Goal: Task Accomplishment & Management: Use online tool/utility

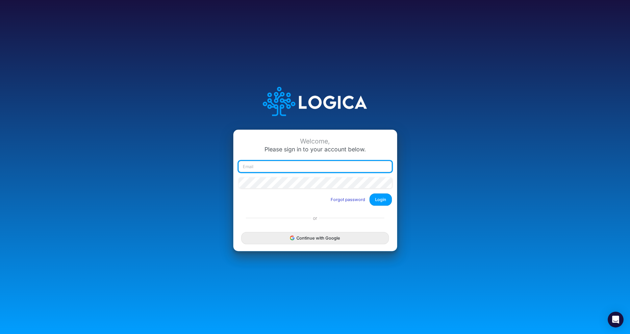
click at [323, 167] on input "email" at bounding box center [315, 166] width 153 height 11
type input "claudia@buildmas.pro"
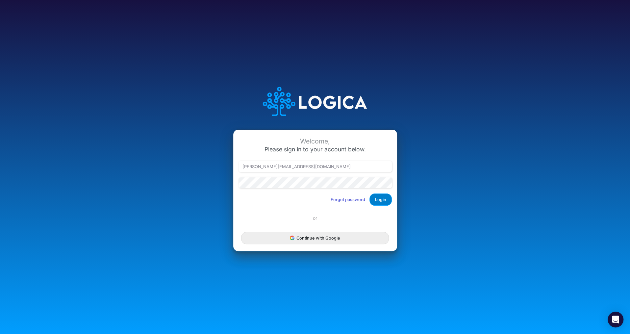
click at [380, 202] on button "Login" at bounding box center [380, 199] width 22 height 12
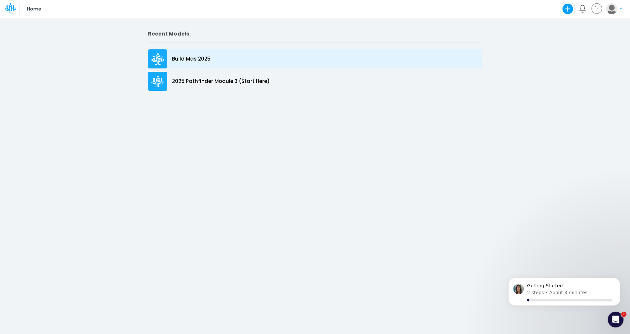
click at [188, 58] on p "Build Mas 2025" at bounding box center [191, 59] width 38 height 8
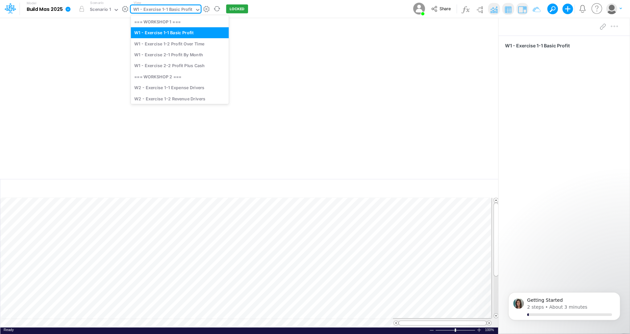
click at [195, 9] on icon at bounding box center [198, 10] width 6 height 6
click at [189, 66] on div "W1 - Exercise 2-2 Profit Plus Cash" at bounding box center [180, 65] width 98 height 11
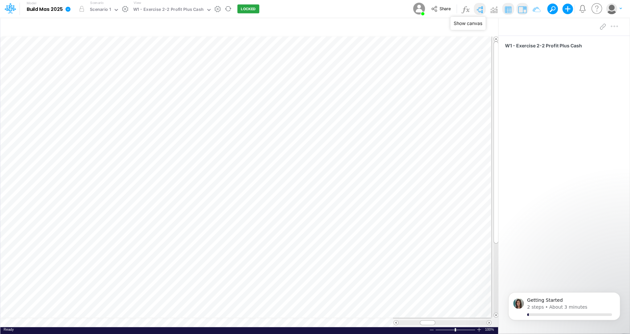
click at [481, 9] on img at bounding box center [479, 9] width 11 height 11
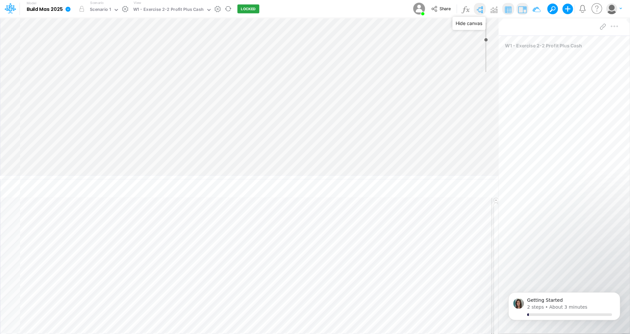
type input "0"
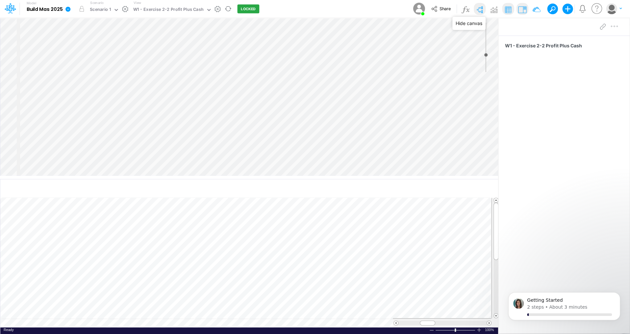
click at [481, 9] on img at bounding box center [479, 9] width 11 height 11
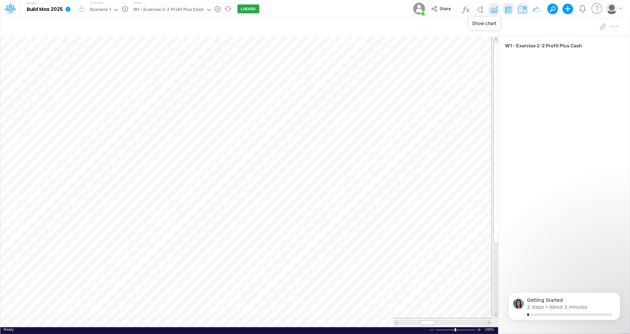
click at [495, 11] on img at bounding box center [494, 9] width 11 height 11
click at [428, 81] on rect at bounding box center [249, 103] width 485 height 133
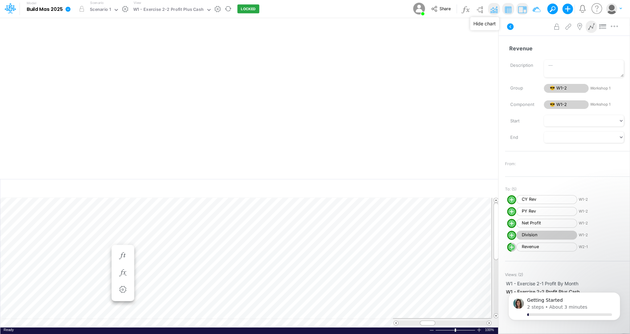
click at [495, 9] on img at bounding box center [494, 9] width 11 height 11
click at [493, 10] on img at bounding box center [494, 9] width 11 height 11
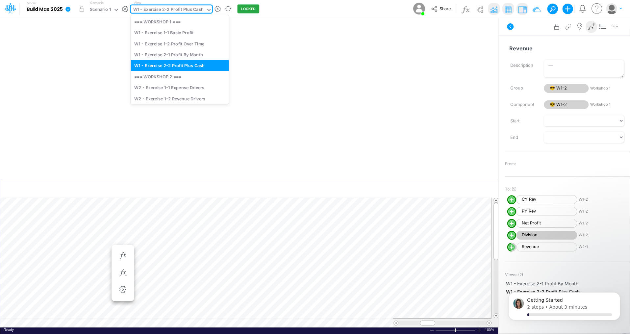
click at [206, 7] on icon at bounding box center [209, 10] width 6 height 6
click at [179, 87] on div "W2 - Exercise 1-1 Expense Drivers" at bounding box center [180, 87] width 98 height 11
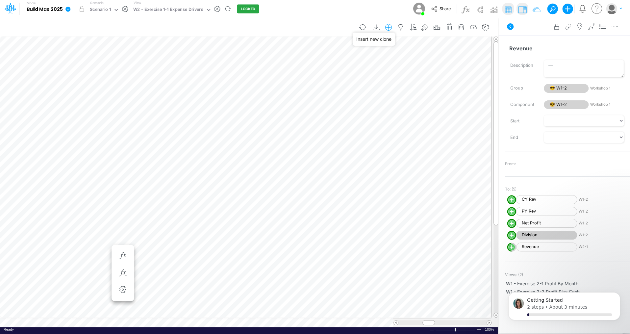
click at [390, 30] on icon "button" at bounding box center [389, 27] width 10 height 7
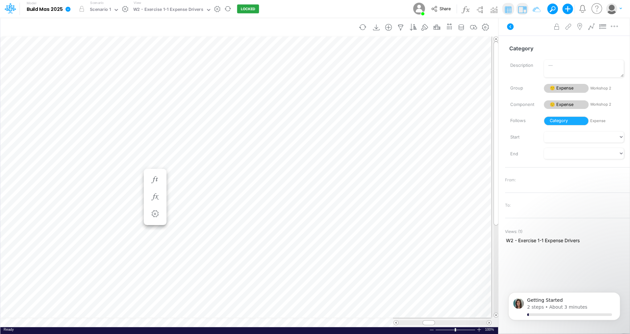
scroll to position [3, 1]
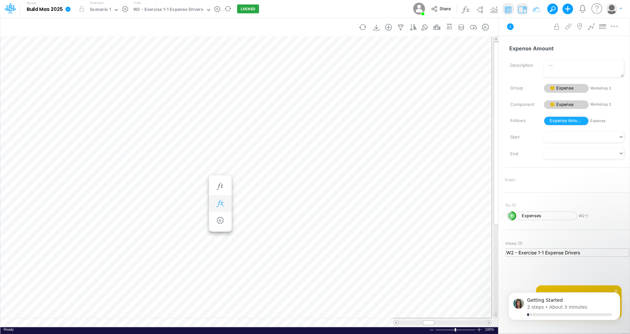
scroll to position [3, 1]
click at [241, 8] on button "LOCKED" at bounding box center [248, 9] width 22 height 9
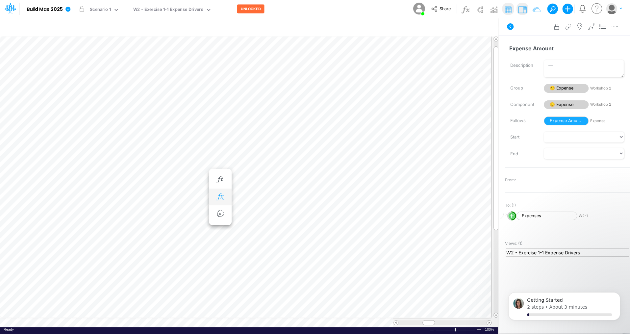
scroll to position [3, 1]
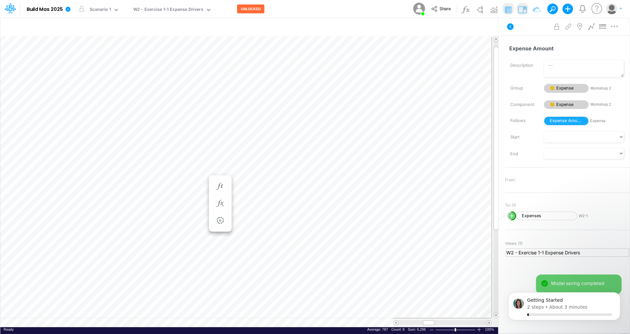
click at [569, 10] on icon "button" at bounding box center [568, 9] width 11 height 11
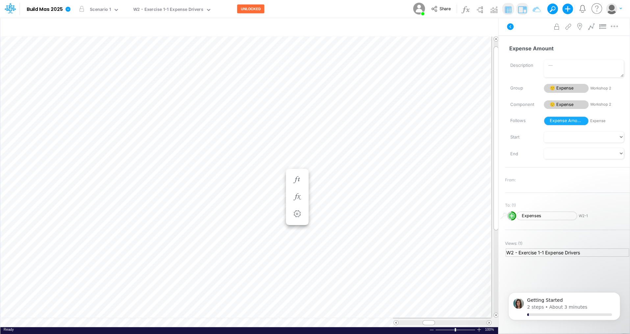
click at [569, 8] on icon "button" at bounding box center [568, 9] width 11 height 11
click at [436, 26] on icon "button" at bounding box center [437, 27] width 10 height 7
click at [294, 13] on div "Model Build Mas 2025 Edit model settings Duplicate Import QuickBooks QuickBooks…" at bounding box center [315, 9] width 567 height 18
click at [494, 15] on img at bounding box center [494, 9] width 11 height 11
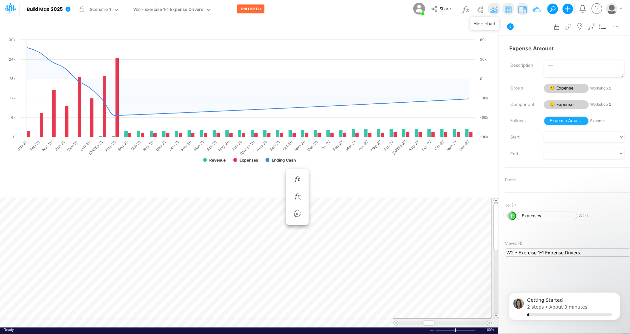
click at [495, 8] on img at bounding box center [494, 9] width 11 height 11
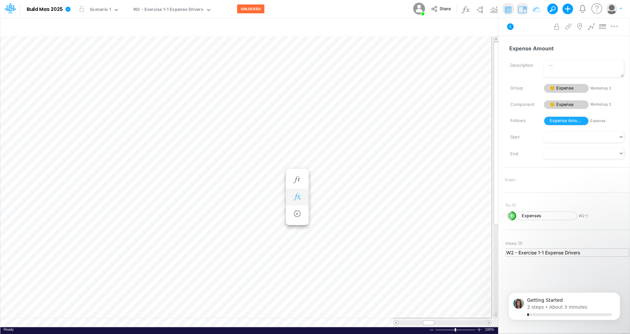
scroll to position [3, 1]
click at [568, 10] on icon "button" at bounding box center [567, 8] width 13 height 13
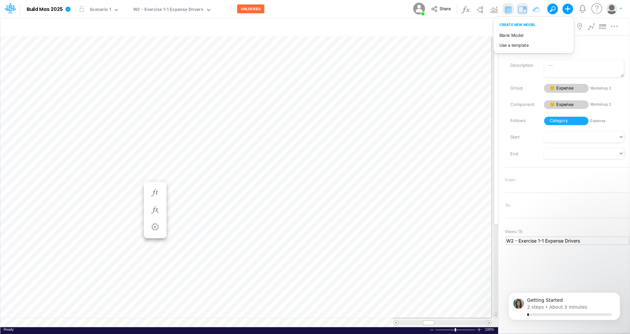
scroll to position [3, 1]
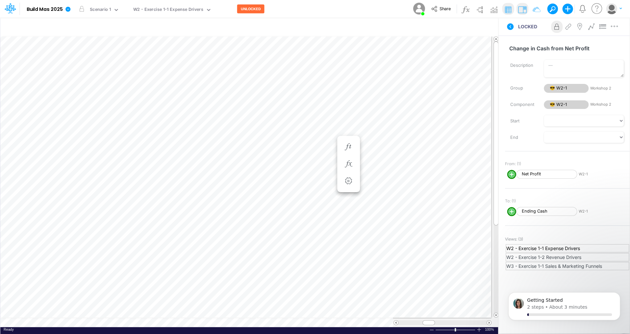
scroll to position [3, 1]
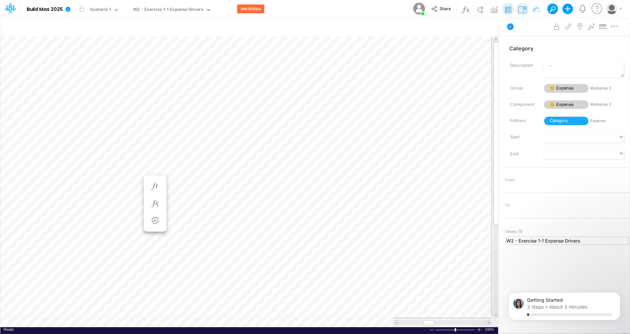
scroll to position [3, 1]
click at [568, 9] on icon "button" at bounding box center [567, 8] width 13 height 13
click at [252, 13] on button "UNLOCKED" at bounding box center [250, 9] width 27 height 9
click at [569, 10] on icon "button" at bounding box center [568, 9] width 11 height 11
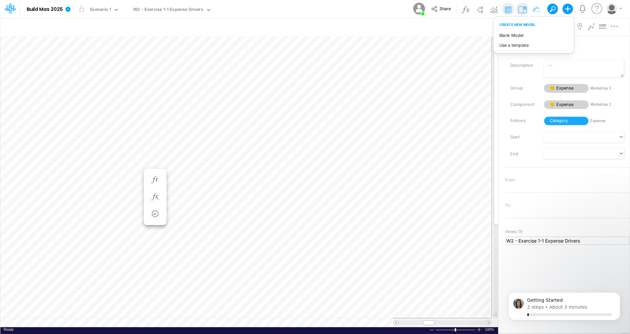
scroll to position [3, 1]
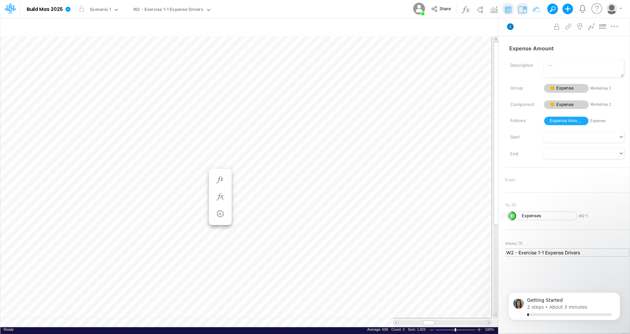
click at [510, 25] on icon at bounding box center [510, 26] width 7 height 7
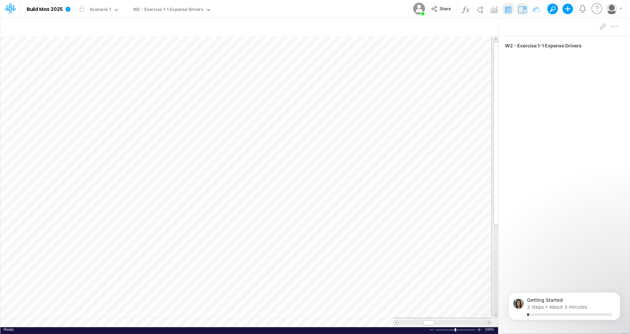
scroll to position [3, 1]
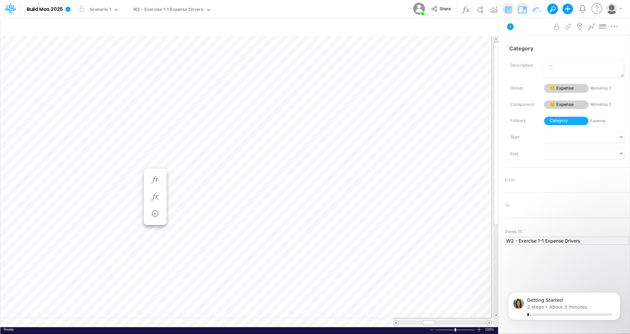
click at [568, 9] on icon "button" at bounding box center [567, 8] width 13 height 13
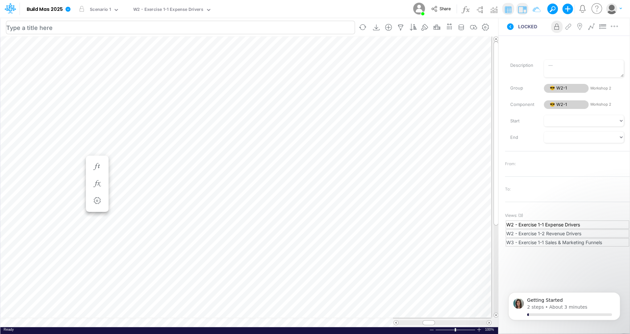
scroll to position [3, 1]
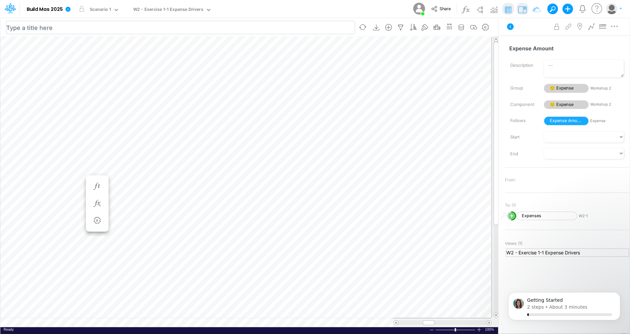
scroll to position [3, 1]
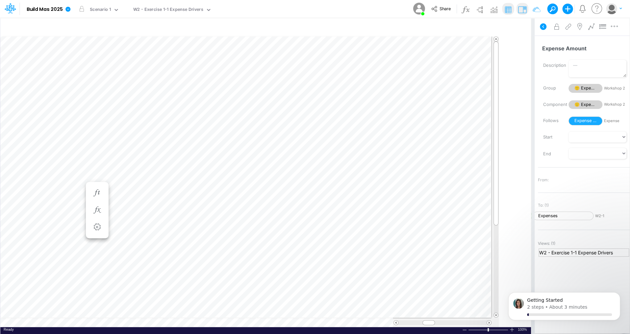
drag, startPoint x: 499, startPoint y: 148, endPoint x: 533, endPoint y: 144, distance: 34.1
click at [533, 144] on div at bounding box center [532, 175] width 3 height 316
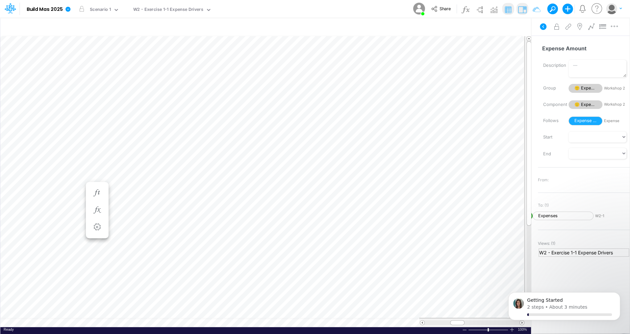
scroll to position [3, 1]
click at [570, 11] on icon "button" at bounding box center [568, 9] width 11 height 11
click at [567, 12] on icon "button" at bounding box center [568, 9] width 11 height 11
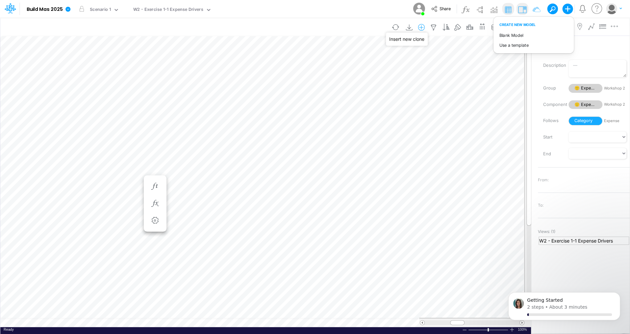
click at [424, 27] on icon "button" at bounding box center [422, 27] width 10 height 7
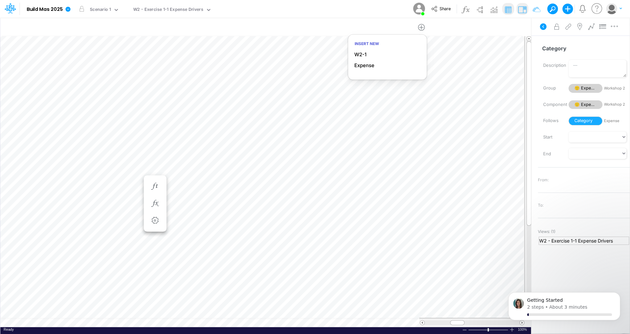
click at [375, 70] on ul "W2-1 Expense" at bounding box center [387, 59] width 77 height 21
click at [374, 65] on p "Expense" at bounding box center [364, 66] width 20 height 8
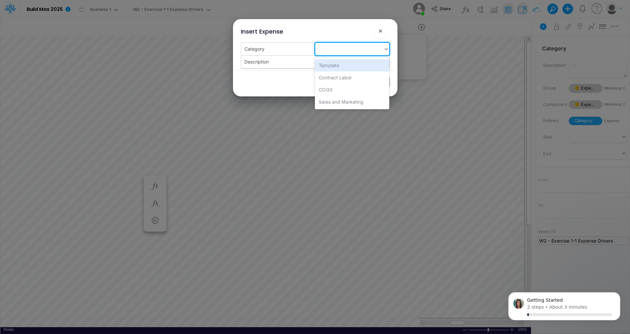
click at [330, 51] on div "-" at bounding box center [349, 48] width 68 height 11
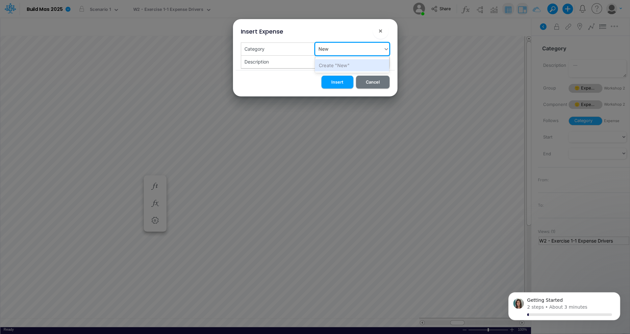
type input "New"
click at [277, 94] on div "Insert Cancel" at bounding box center [315, 83] width 159 height 26
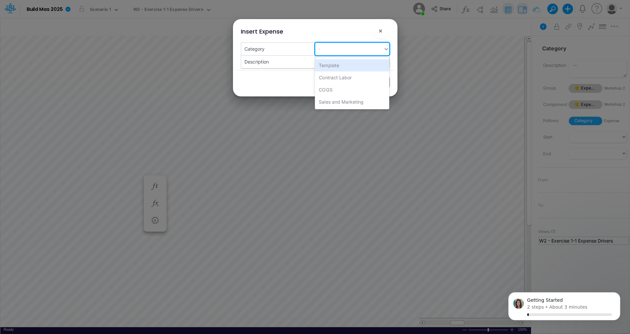
click at [331, 50] on div "-" at bounding box center [349, 48] width 68 height 11
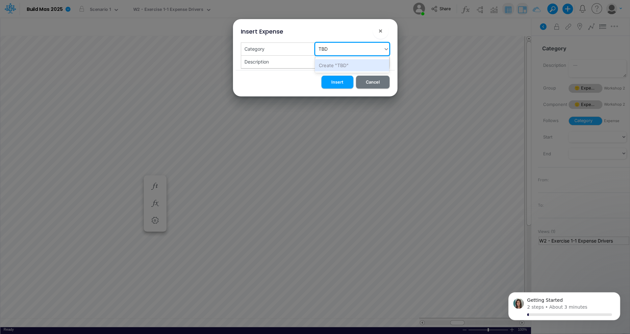
type input "TBD"
click at [293, 82] on div "Insert Cancel" at bounding box center [315, 83] width 159 height 26
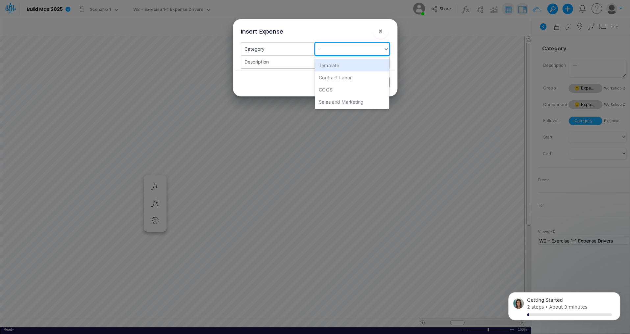
click at [332, 47] on div "-" at bounding box center [349, 48] width 68 height 11
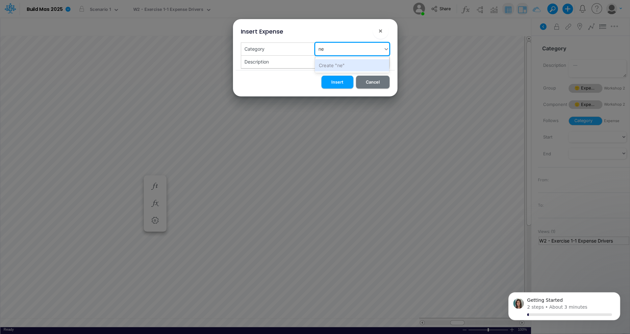
type input "new"
click at [332, 64] on div "Create "new"" at bounding box center [352, 65] width 74 height 12
click at [337, 81] on button "Insert" at bounding box center [337, 82] width 32 height 13
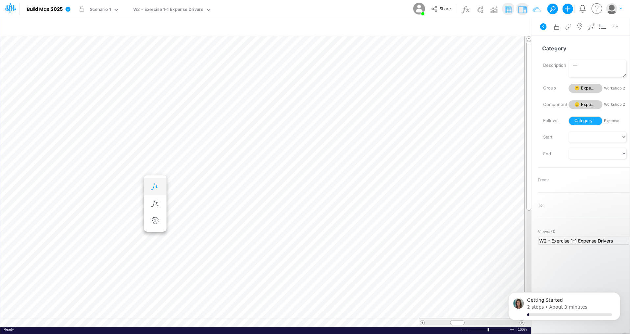
scroll to position [3, 1]
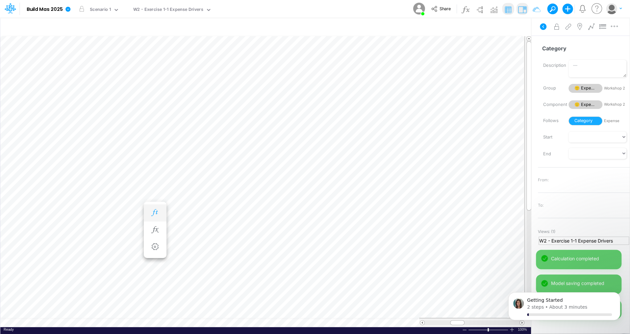
scroll to position [3, 1]
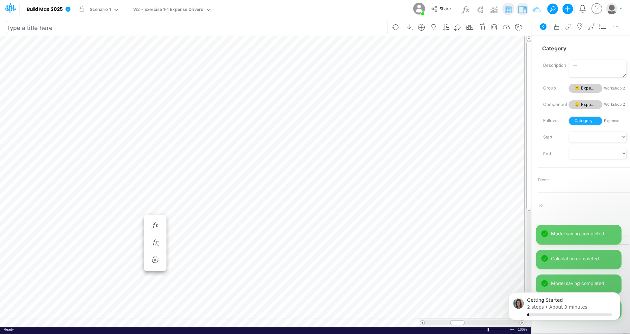
scroll to position [3, 1]
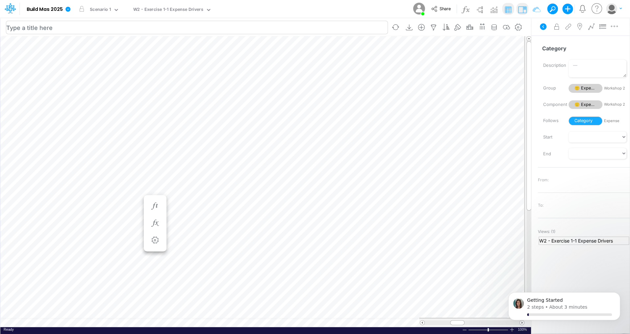
scroll to position [3, 1]
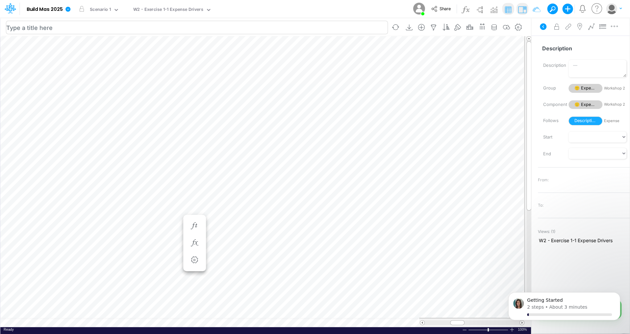
scroll to position [3, 1]
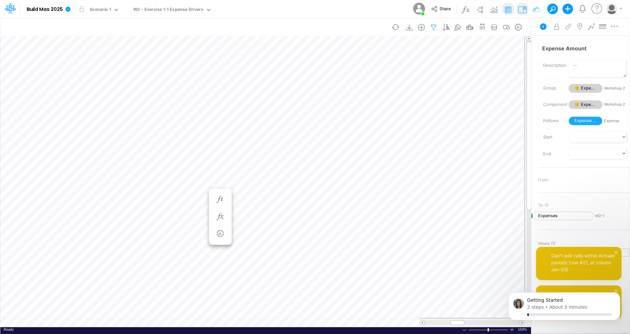
scroll to position [3, 1]
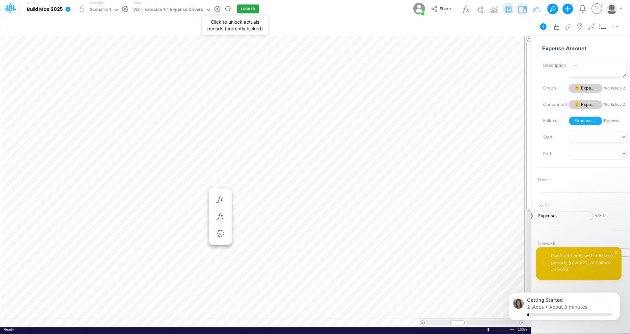
click at [246, 10] on button "LOCKED" at bounding box center [248, 9] width 22 height 9
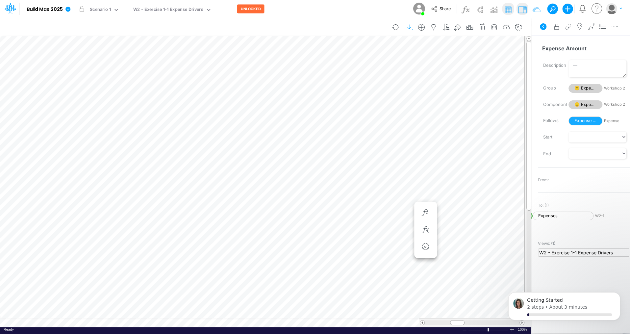
scroll to position [3, 1]
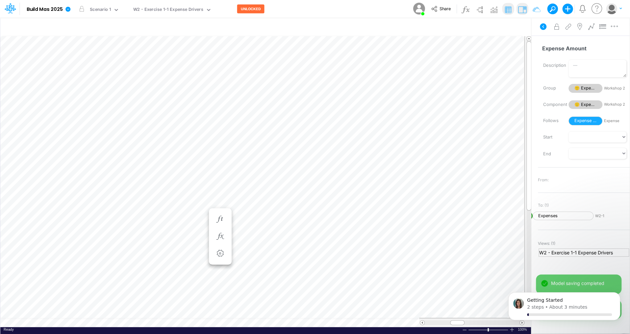
scroll to position [3, 1]
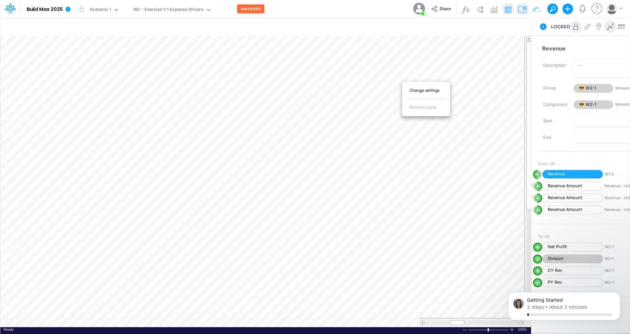
click at [402, 79] on div "Change settings Remove clone Bold Italic Regular None None Thin Thick Double No…" at bounding box center [426, 99] width 49 height 40
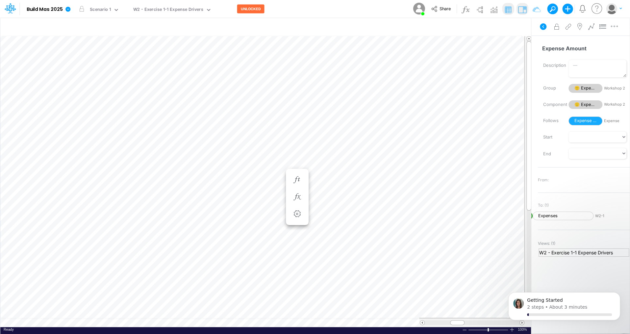
scroll to position [3, 1]
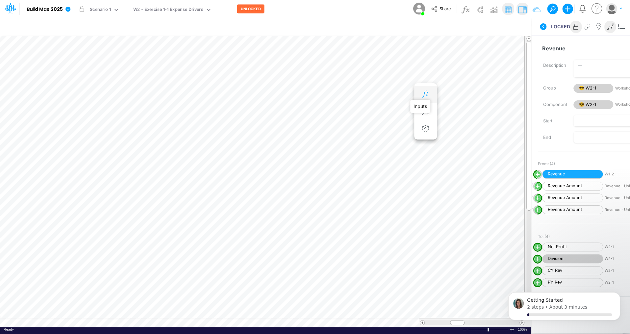
click at [421, 94] on icon "button" at bounding box center [425, 94] width 10 height 7
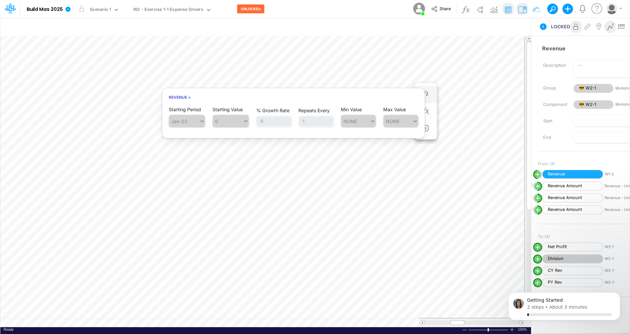
click at [202, 121] on span "Jan-23" at bounding box center [187, 121] width 36 height 13
click at [199, 120] on span "Jan-23" at bounding box center [187, 121] width 36 height 13
click at [247, 8] on button "UNLOCKED" at bounding box center [250, 9] width 27 height 9
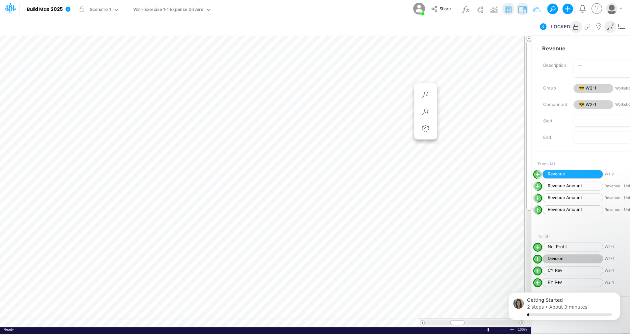
scroll to position [3, 1]
click at [428, 93] on icon "button" at bounding box center [425, 94] width 10 height 7
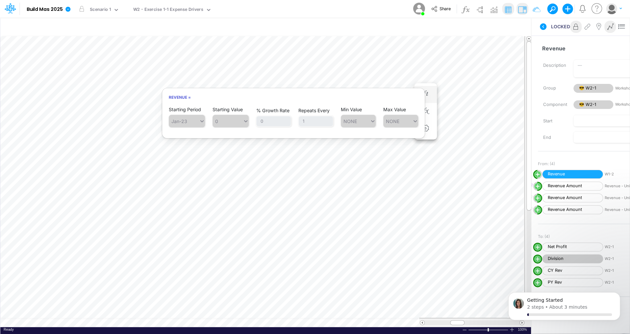
click at [205, 121] on div "Starting Period Jan-23 Starting Value 0 % Growth Rate 0 Repeats Every 1 Min Val…" at bounding box center [293, 117] width 249 height 21
click at [199, 121] on span "Jan-23" at bounding box center [187, 121] width 36 height 13
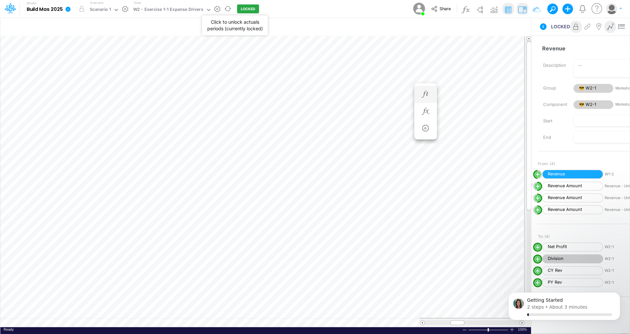
click at [241, 8] on button "LOCKED" at bounding box center [248, 9] width 22 height 9
click at [423, 95] on icon "button" at bounding box center [425, 94] width 10 height 7
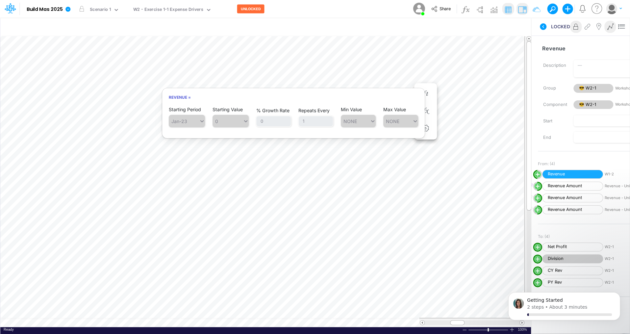
click at [227, 117] on span "0" at bounding box center [231, 121] width 36 height 13
click at [184, 97] on h6 "Revenue =" at bounding box center [293, 97] width 263 height 12
click at [208, 121] on div "Starting Period Jan-23 Starting Value 0 % Growth Rate 0 Repeats Every 1 Min Val…" at bounding box center [293, 117] width 249 height 21
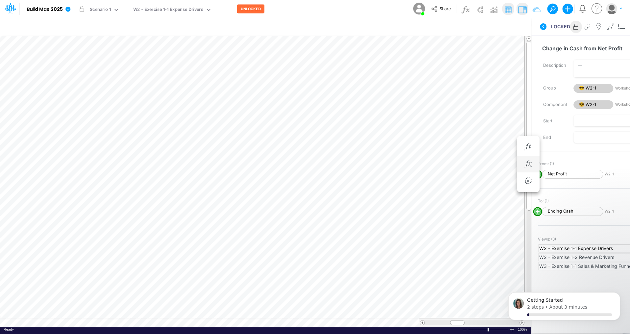
scroll to position [3, 1]
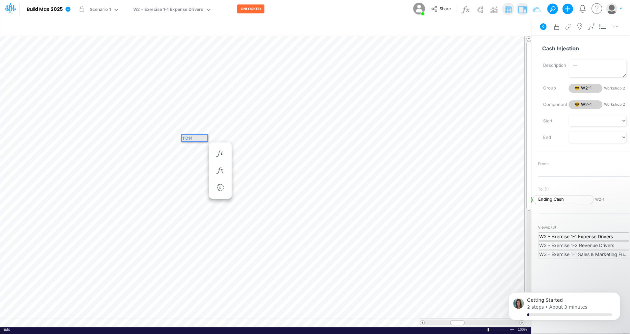
click at [188, 137] on div "11214" at bounding box center [194, 138] width 25 height 6
click at [199, 139] on div "111214" at bounding box center [194, 138] width 25 height 6
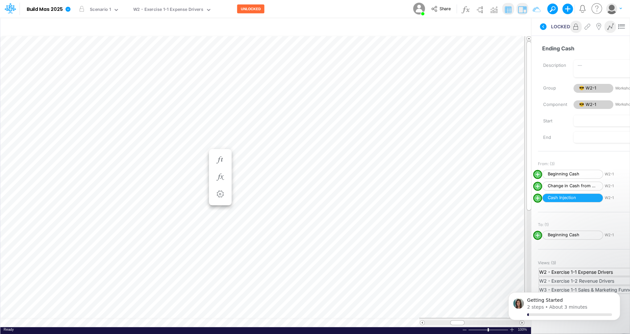
scroll to position [3, 1]
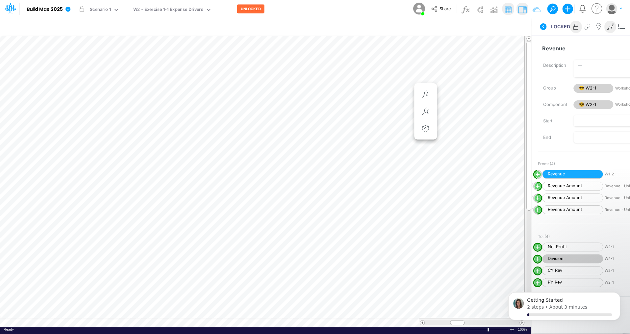
scroll to position [3, 1]
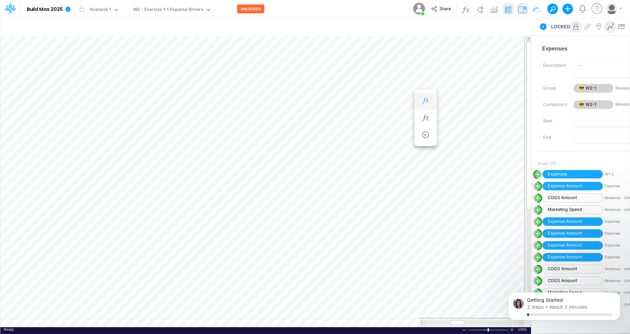
click at [424, 97] on button "button" at bounding box center [425, 100] width 12 height 13
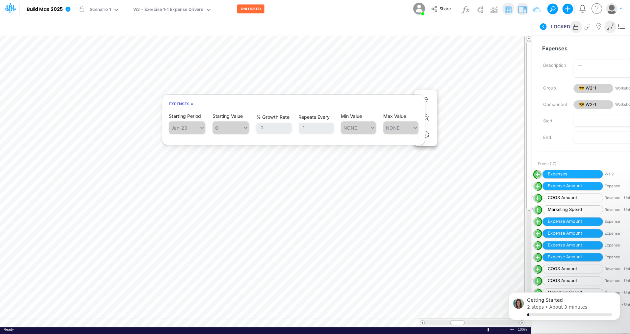
click at [204, 127] on span "Jan-23" at bounding box center [187, 127] width 36 height 13
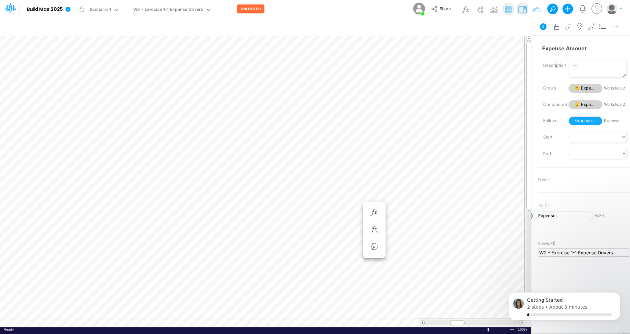
scroll to position [3, 1]
click at [424, 177] on icon "button" at bounding box center [425, 179] width 10 height 7
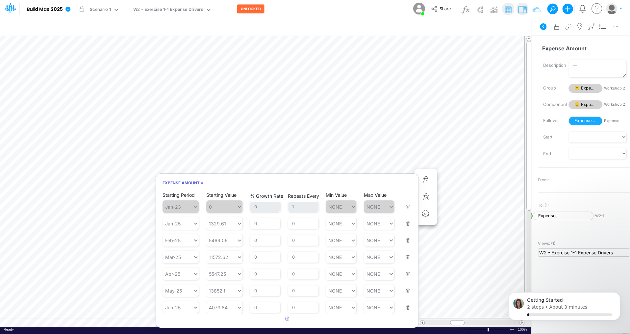
click at [196, 205] on span "Jan-23" at bounding box center [181, 206] width 36 height 13
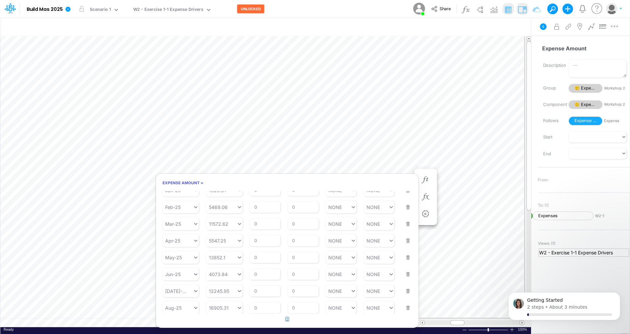
click at [286, 316] on icon "button" at bounding box center [287, 318] width 4 height 4
click at [290, 319] on button "button" at bounding box center [287, 319] width 13 height 11
click at [287, 318] on icon "button" at bounding box center [287, 318] width 4 height 4
click at [197, 273] on icon at bounding box center [196, 274] width 6 height 7
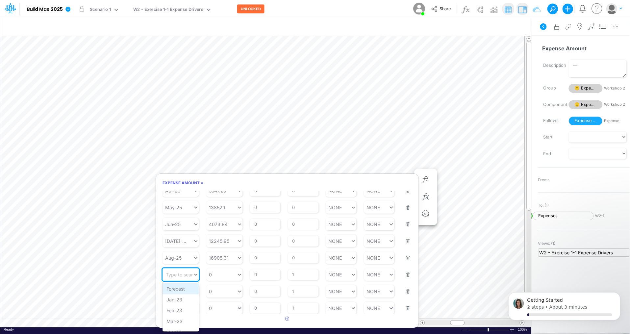
click at [183, 289] on div "Forecast" at bounding box center [181, 288] width 36 height 11
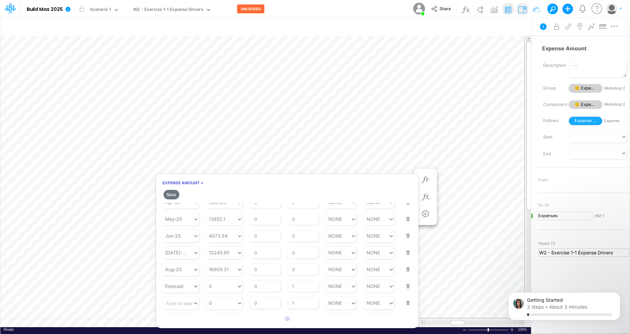
click at [239, 289] on div "Starting Value 0" at bounding box center [224, 299] width 36 height 21
type input "0"
click at [238, 283] on icon at bounding box center [240, 286] width 6 height 7
click at [229, 218] on div "AVG TTM" at bounding box center [224, 216] width 36 height 11
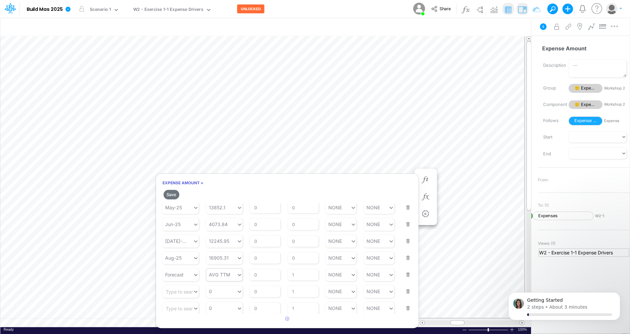
type input "AVG TTM"
click at [238, 274] on icon at bounding box center [240, 274] width 6 height 7
click at [227, 308] on div "AVG YTD" at bounding box center [224, 309] width 36 height 11
click at [170, 193] on button "Save" at bounding box center [172, 195] width 16 height 10
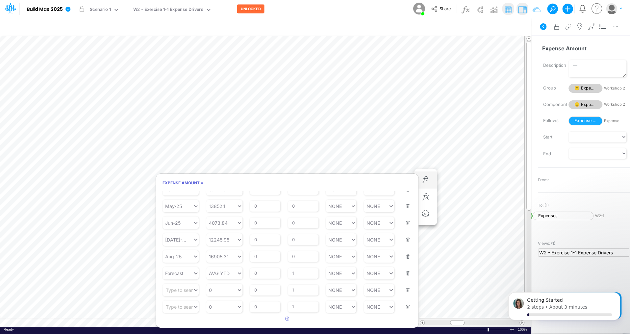
scroll to position [84, 0]
type input "AVG YTD"
click at [239, 272] on icon at bounding box center [240, 274] width 6 height 7
click at [227, 310] on div "AVG T3M" at bounding box center [224, 312] width 36 height 11
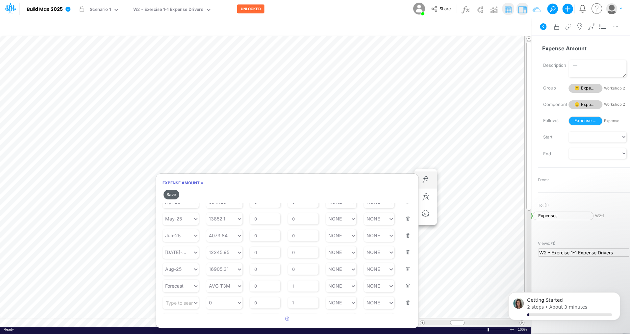
click at [171, 194] on button "Save" at bounding box center [172, 195] width 16 height 10
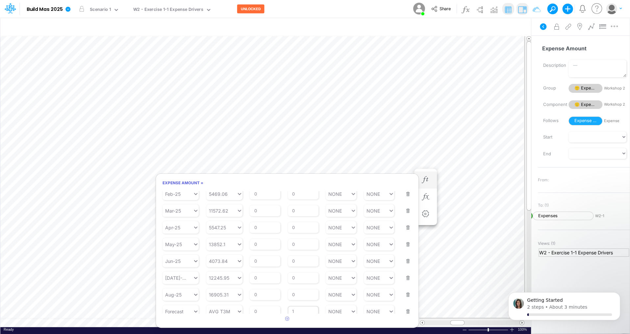
scroll to position [68, 0]
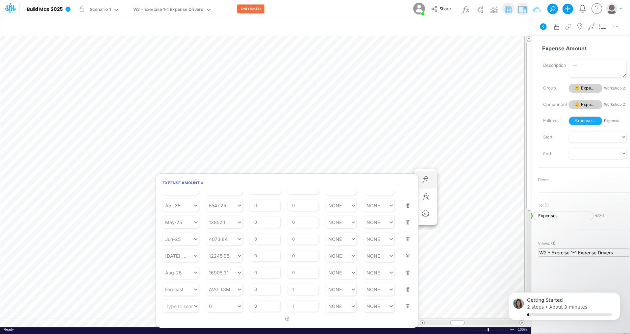
click at [406, 305] on button "button" at bounding box center [406, 302] width 9 height 18
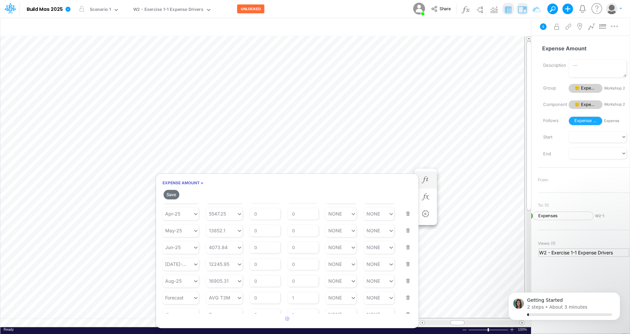
scroll to position [78, 0]
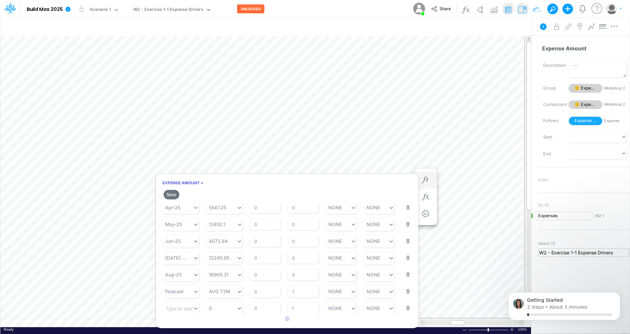
click at [405, 306] on button "button" at bounding box center [406, 304] width 9 height 18
click at [174, 194] on button "Save" at bounding box center [172, 195] width 16 height 10
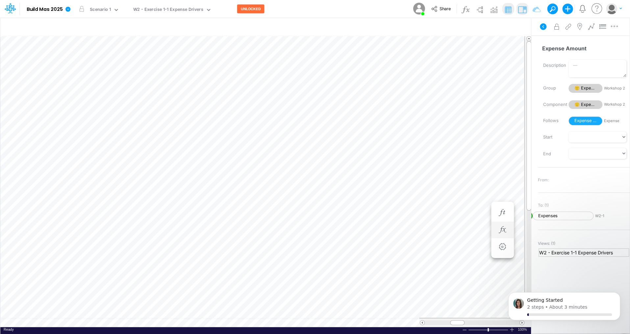
scroll to position [3, 1]
click at [424, 178] on icon "button" at bounding box center [425, 179] width 10 height 7
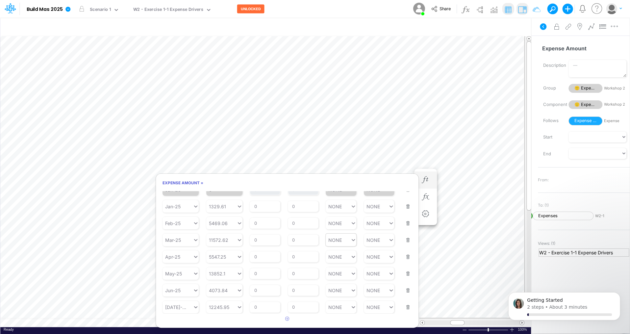
scroll to position [50, 0]
click at [195, 307] on icon at bounding box center [195, 308] width 3 height 2
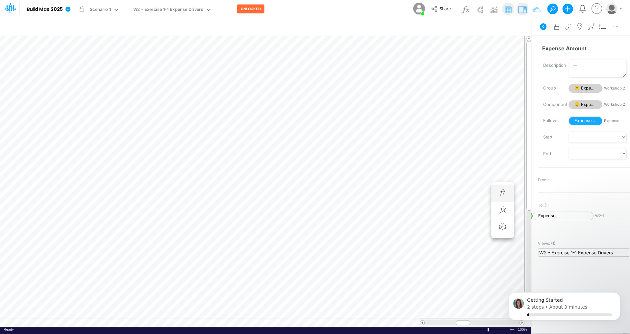
scroll to position [3, 1]
click at [402, 177] on icon "button" at bounding box center [400, 179] width 10 height 7
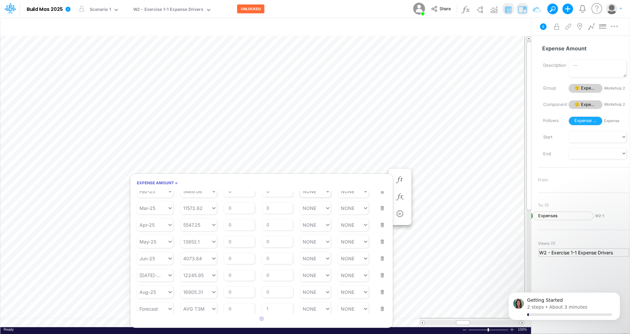
scroll to position [50, 0]
click at [261, 318] on icon "button" at bounding box center [262, 318] width 4 height 4
click at [168, 307] on icon at bounding box center [170, 308] width 6 height 7
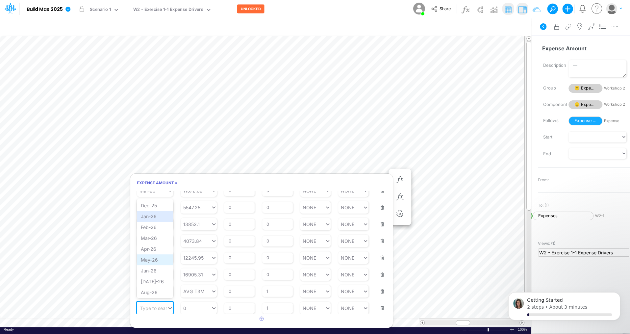
click at [159, 216] on div "Jan-26" at bounding box center [155, 216] width 36 height 11
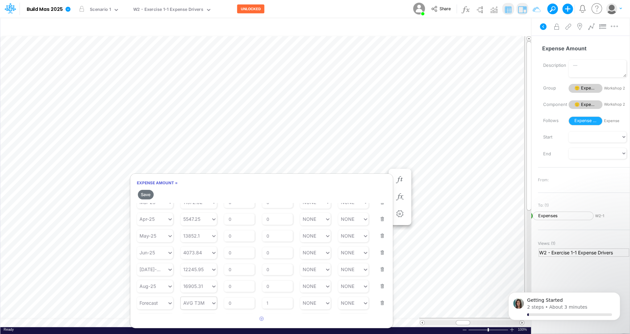
scroll to position [78, 0]
type input "0"
click at [212, 308] on icon at bounding box center [214, 308] width 6 height 7
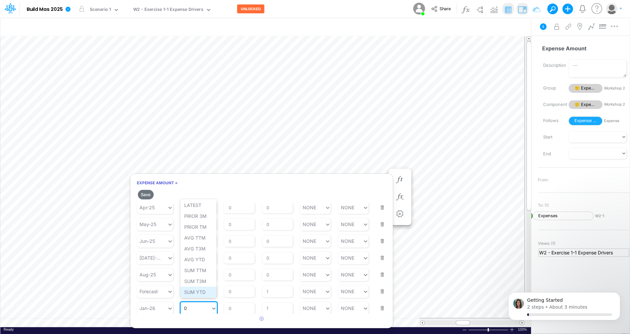
scroll to position [0, 0]
click at [203, 228] on div "PRIOR TM" at bounding box center [198, 227] width 36 height 11
click at [236, 307] on input "0" at bounding box center [239, 308] width 31 height 11
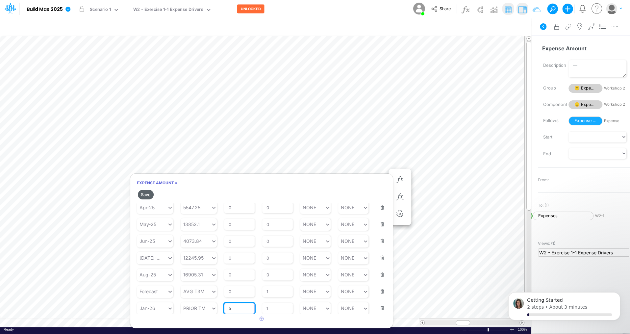
type input "5"
click at [147, 194] on button "Save" at bounding box center [146, 195] width 16 height 10
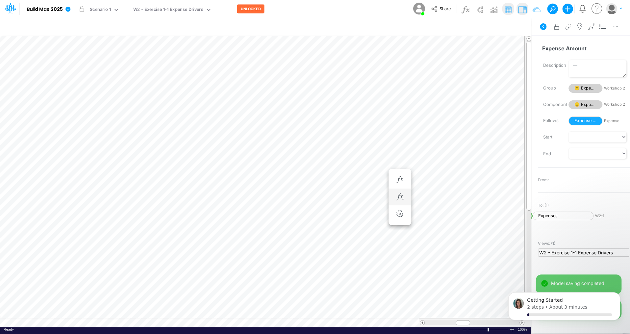
scroll to position [3, 1]
click at [491, 11] on img at bounding box center [494, 9] width 11 height 11
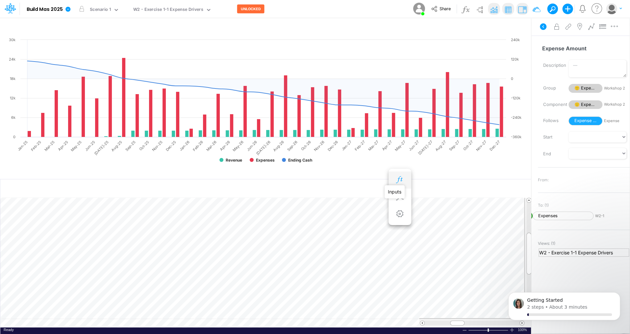
click at [396, 178] on icon "button" at bounding box center [400, 179] width 10 height 7
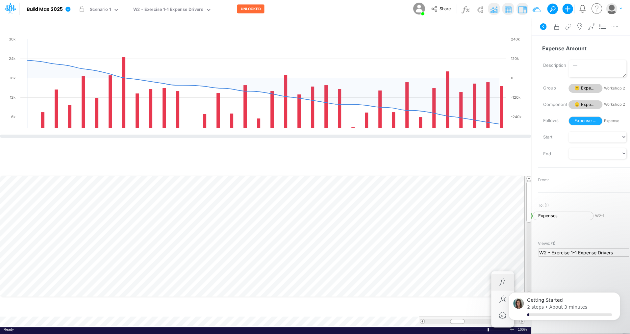
drag, startPoint x: 290, startPoint y: 177, endPoint x: 281, endPoint y: 137, distance: 41.4
click at [281, 137] on div at bounding box center [265, 136] width 531 height 3
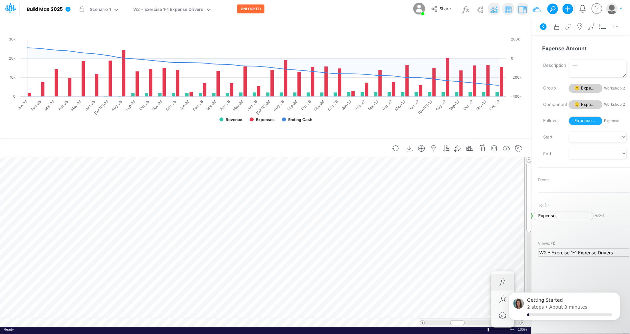
click at [277, 139] on div "Insert new Conditional formatting" at bounding box center [265, 148] width 531 height 18
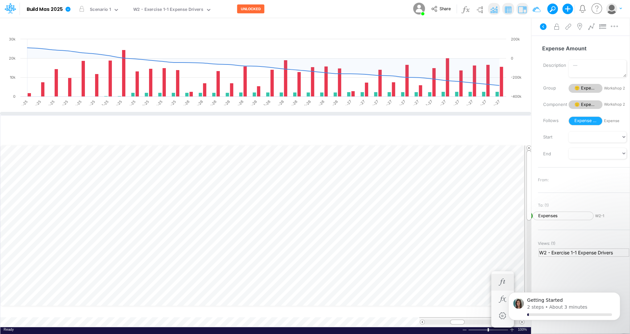
drag, startPoint x: 277, startPoint y: 137, endPoint x: 277, endPoint y: 113, distance: 23.7
click at [277, 113] on div at bounding box center [265, 113] width 531 height 3
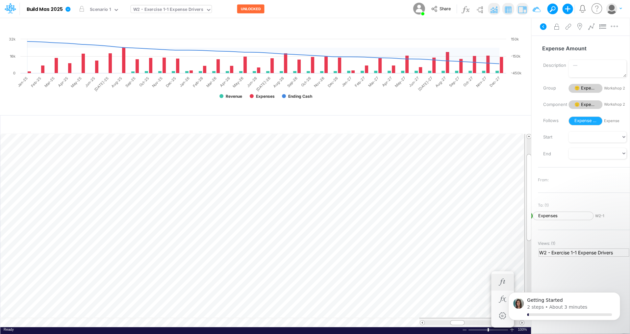
click at [207, 10] on icon at bounding box center [208, 10] width 3 height 2
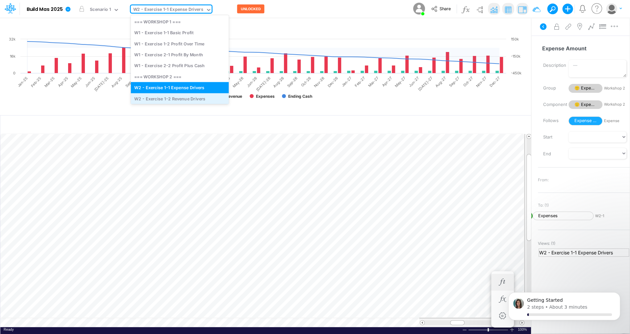
click at [189, 97] on div "W2 - Exercise 1-2 Revenue Drivers" at bounding box center [180, 98] width 98 height 11
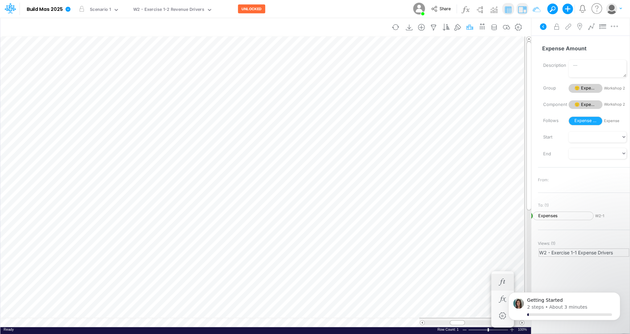
scroll to position [3, 1]
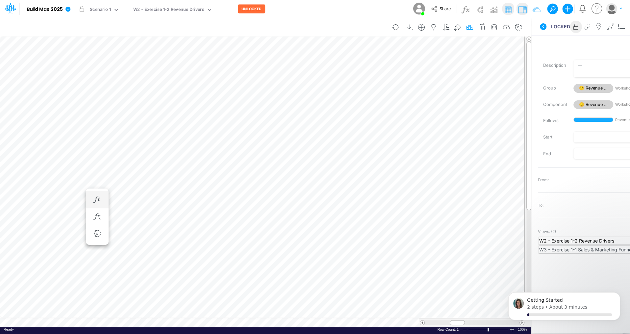
scroll to position [3, 1]
click at [210, 9] on icon at bounding box center [210, 10] width 6 height 6
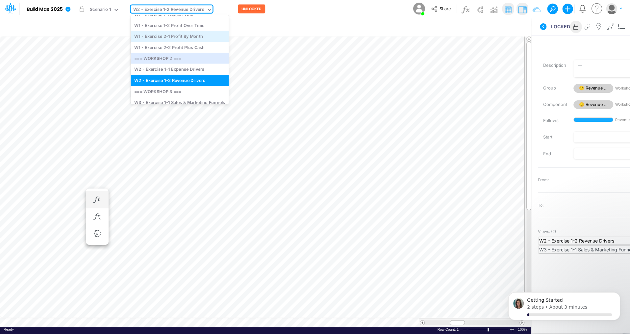
scroll to position [16, 0]
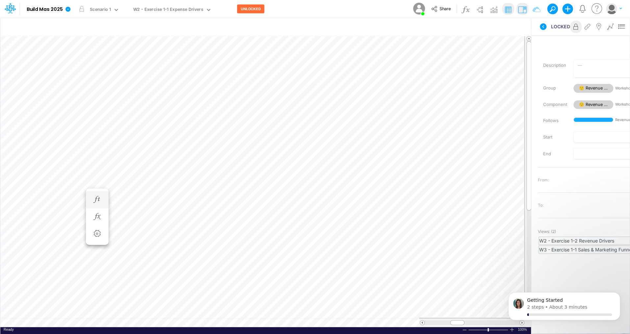
scroll to position [3, 1]
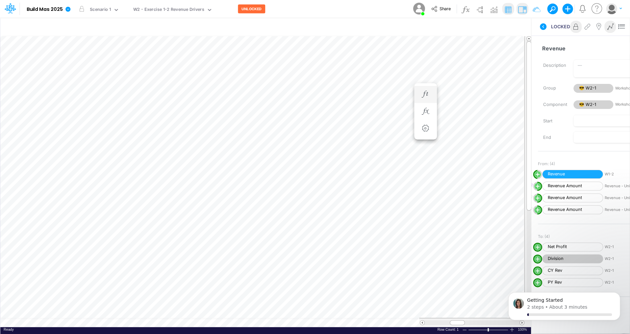
scroll to position [3, 1]
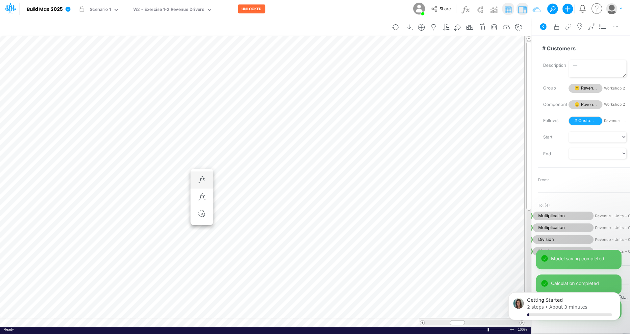
scroll to position [3, 1]
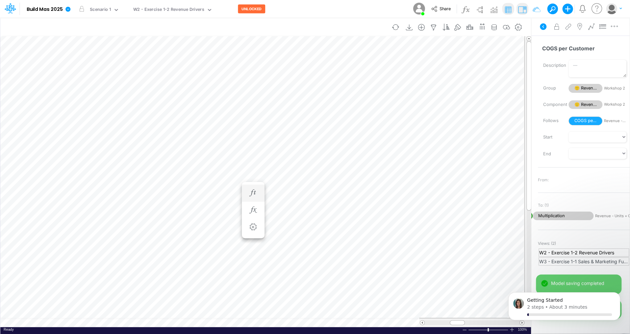
scroll to position [3, 1]
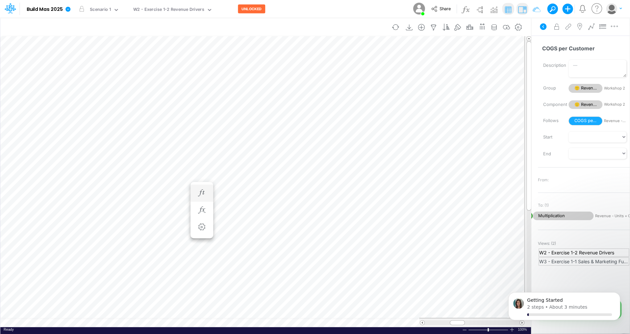
scroll to position [3, 1]
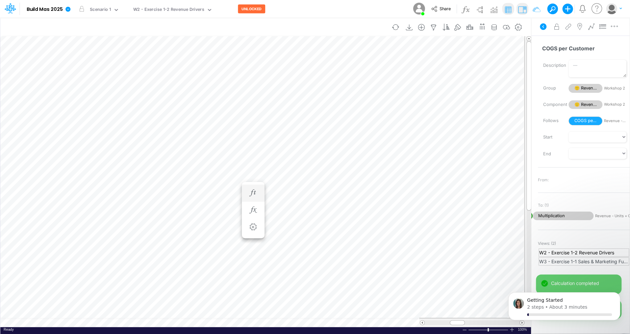
scroll to position [3, 1]
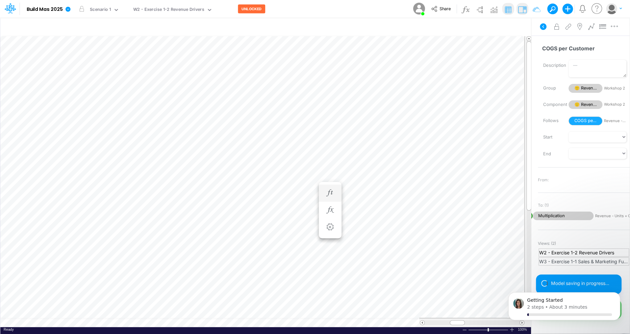
scroll to position [3, 1]
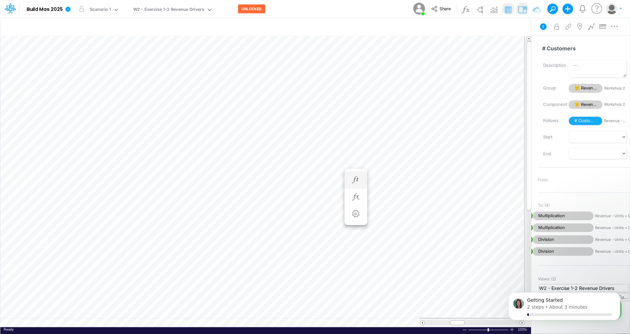
scroll to position [3, 1]
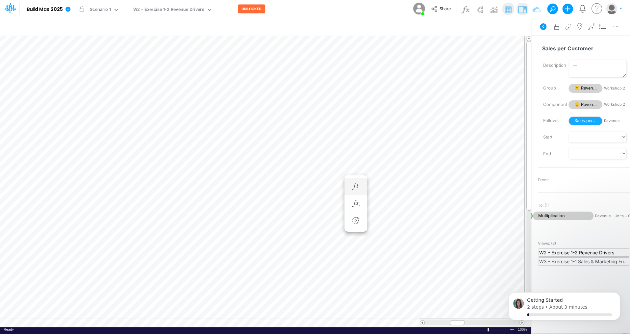
scroll to position [3, 1]
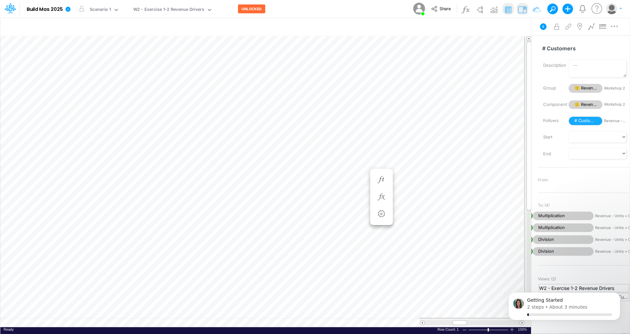
scroll to position [3, 1]
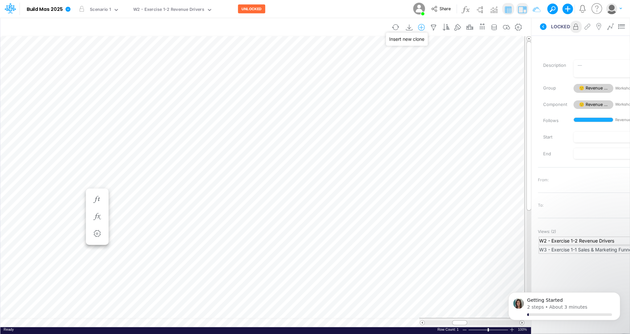
click at [424, 27] on icon "button" at bounding box center [422, 27] width 10 height 7
click at [402, 64] on p "Revenue - Units + COGS" at bounding box center [383, 66] width 59 height 8
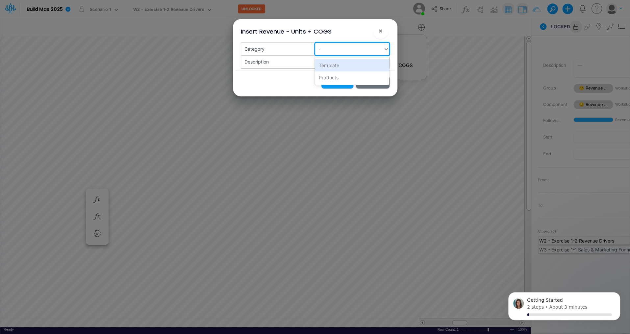
click at [350, 48] on div "-" at bounding box center [349, 48] width 68 height 11
type input "Premium"
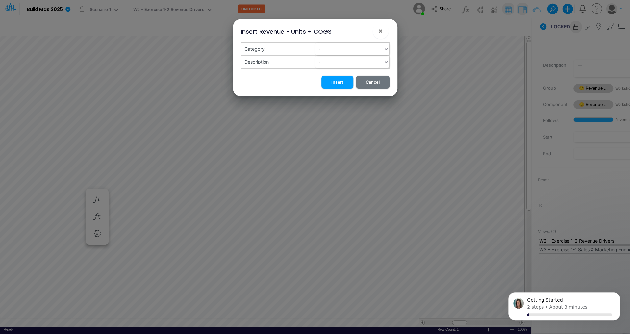
click at [297, 74] on div "Insert Cancel" at bounding box center [315, 83] width 159 height 26
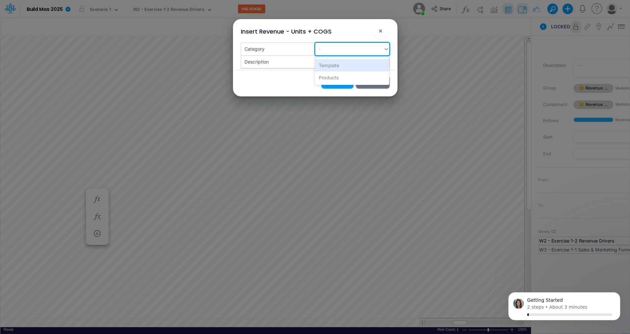
click at [355, 49] on div "-" at bounding box center [349, 48] width 68 height 11
type input "Premium"
click at [359, 63] on div "Create "Premium"" at bounding box center [352, 65] width 74 height 12
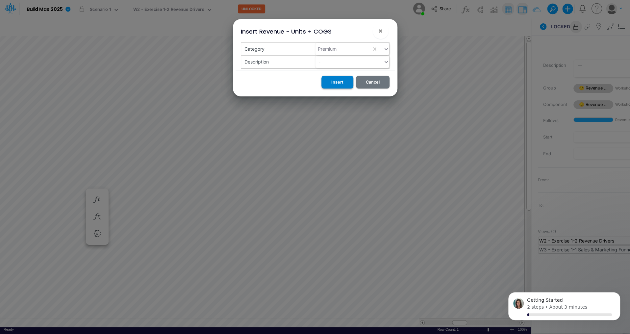
click at [346, 84] on button "Insert" at bounding box center [337, 82] width 32 height 13
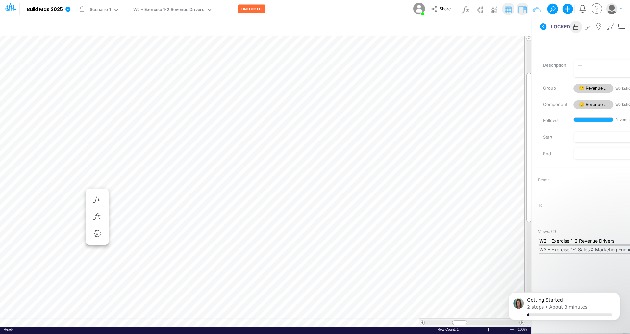
scroll to position [3, 1]
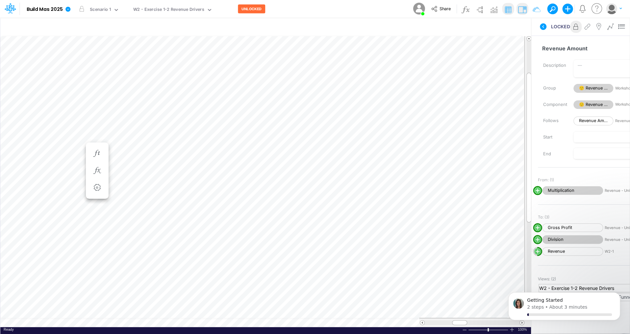
scroll to position [3, 1]
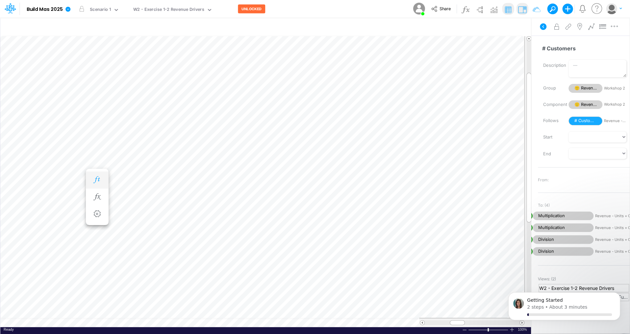
scroll to position [3, 1]
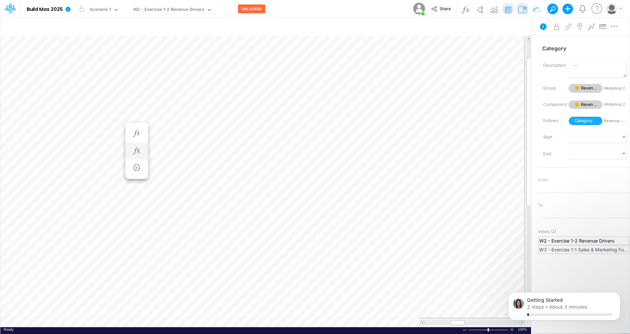
scroll to position [3, 1]
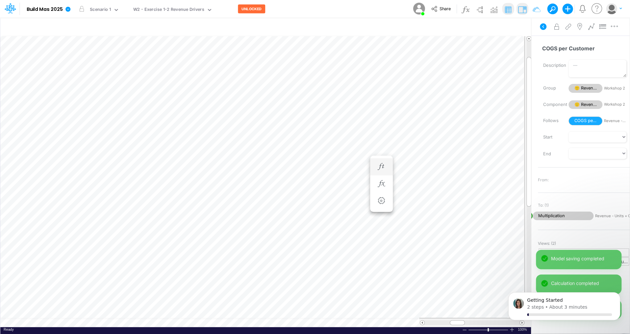
scroll to position [3, 1]
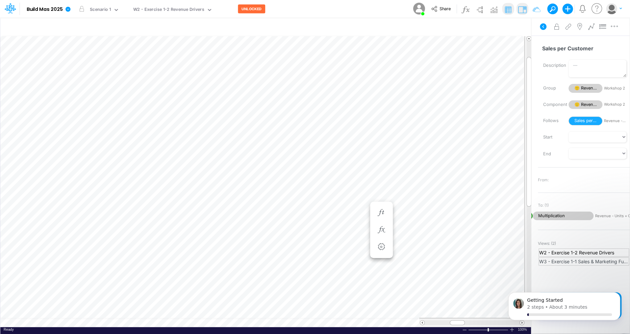
scroll to position [3, 1]
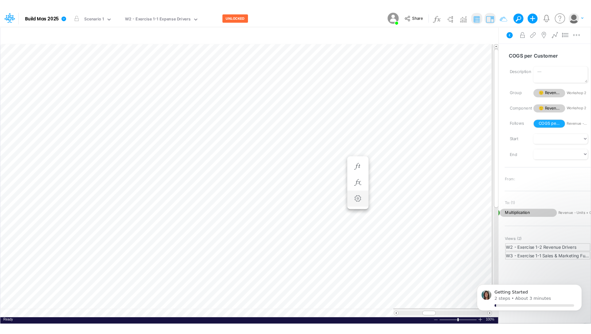
scroll to position [3, 1]
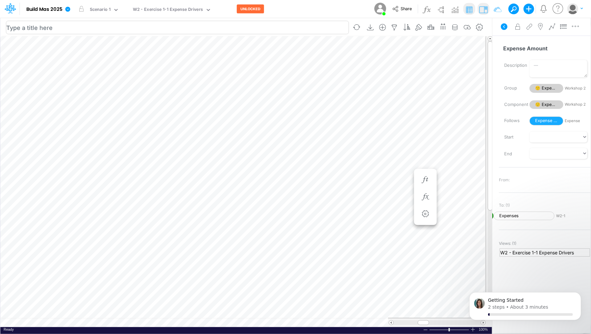
scroll to position [3, 1]
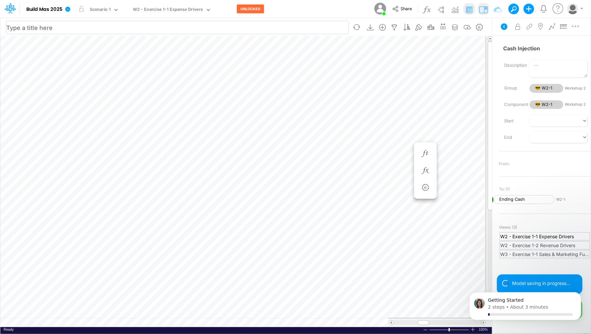
scroll to position [3, 1]
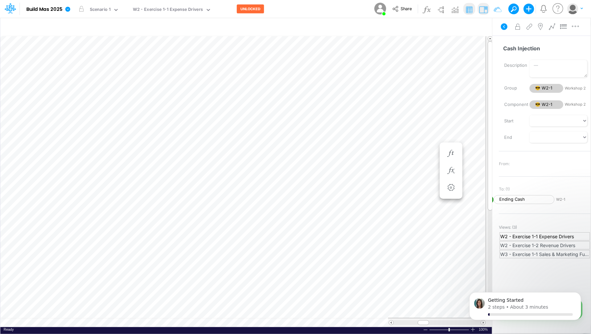
click at [291, 326] on div "Paste Cut Copy AutoFill $7,225.9 0 Ready 100% Sum: null Max: null Min: null Num…" at bounding box center [246, 181] width 492 height 291
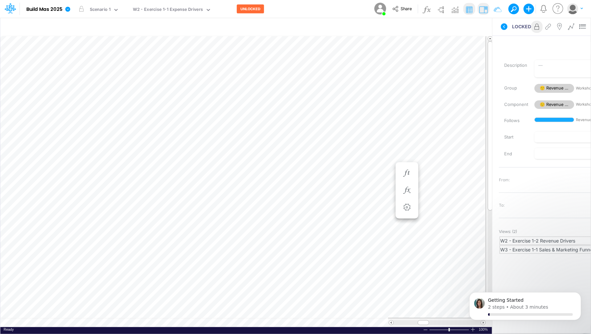
scroll to position [3, 1]
